Goal: Task Accomplishment & Management: Use online tool/utility

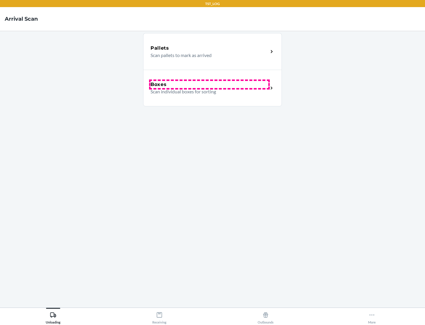
click at [209, 84] on div "Boxes" at bounding box center [210, 84] width 118 height 7
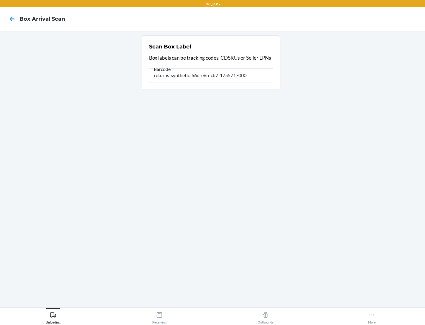
type input "returns-synthetic-56d-e6n-cb7-1755717000"
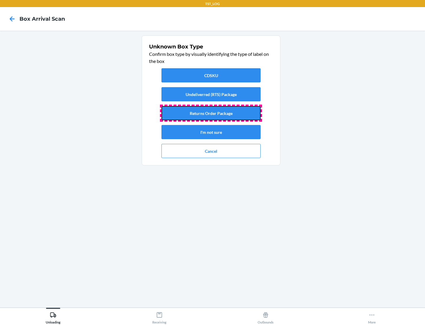
click at [211, 113] on button "Returns Order Package" at bounding box center [210, 113] width 99 height 14
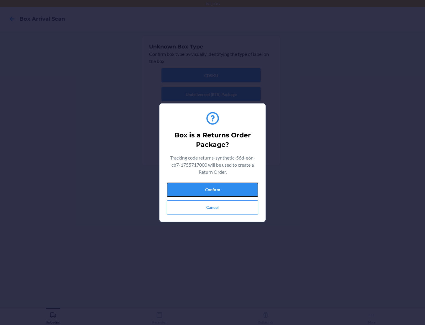
click at [213, 189] on button "Confirm" at bounding box center [213, 189] width 92 height 14
